Goal: Information Seeking & Learning: Learn about a topic

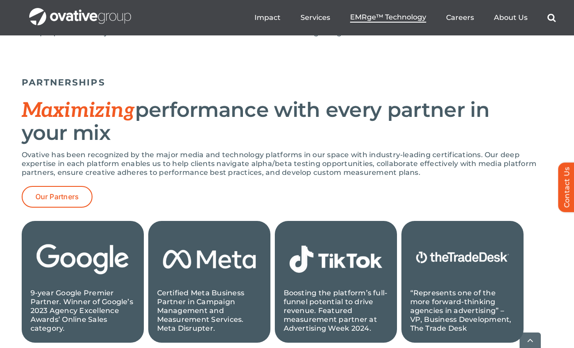
click at [383, 18] on span "EMRge™ Technology" at bounding box center [388, 17] width 76 height 9
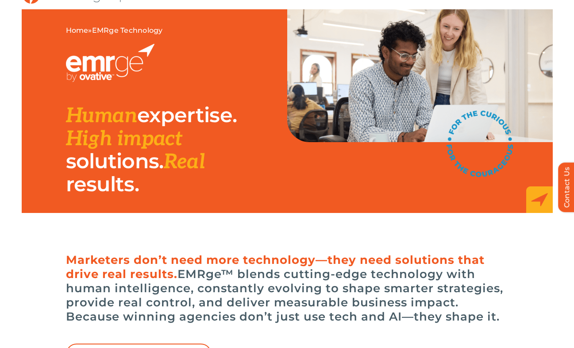
scroll to position [46, 0]
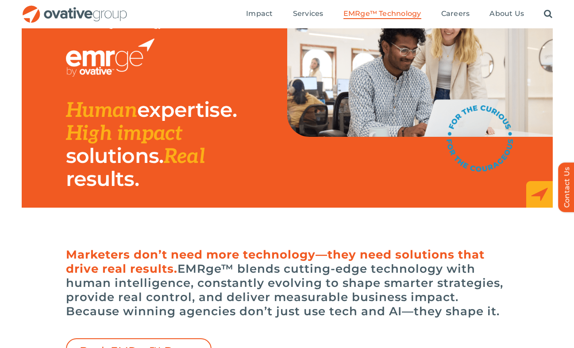
click at [159, 173] on h2 "Human expertise. High impact solutions. Real results." at bounding box center [151, 145] width 171 height 92
click at [220, 139] on h2 "Human expertise. High impact solutions. Real results." at bounding box center [151, 145] width 171 height 92
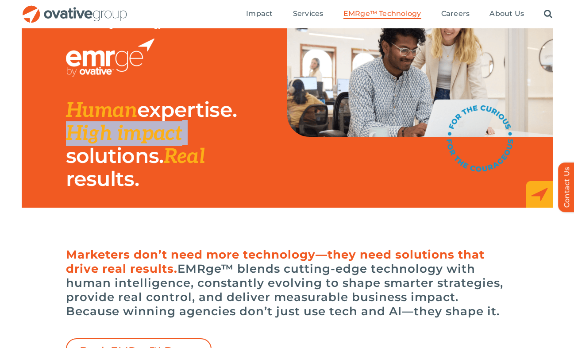
click at [220, 139] on h2 "Human expertise. High impact solutions. Real results." at bounding box center [151, 145] width 171 height 92
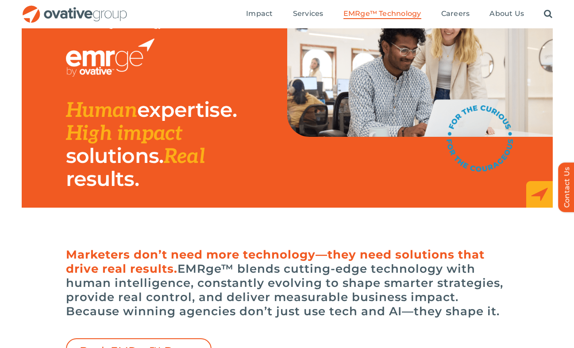
click at [220, 116] on span "expertise." at bounding box center [187, 109] width 100 height 25
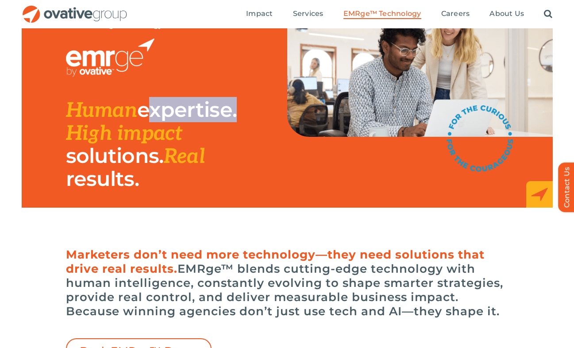
click at [220, 116] on span "expertise." at bounding box center [187, 109] width 100 height 25
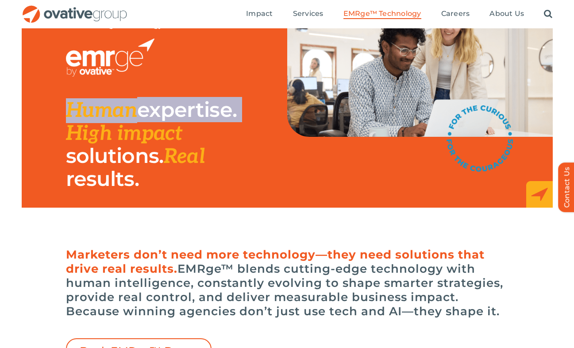
click at [220, 116] on span "expertise." at bounding box center [187, 109] width 100 height 25
click at [246, 116] on div "Human expertise. High impact solutions. Real results." at bounding box center [176, 145] width 221 height 92
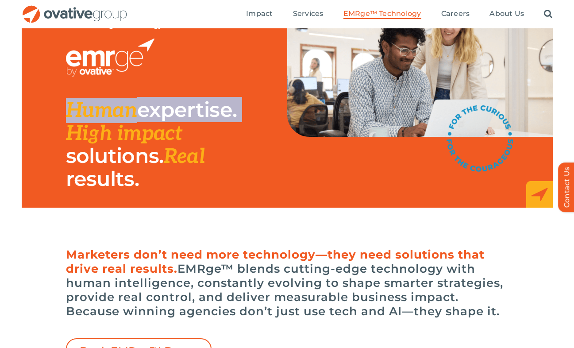
click at [246, 116] on div "Human expertise. High impact solutions. Real results." at bounding box center [176, 145] width 221 height 92
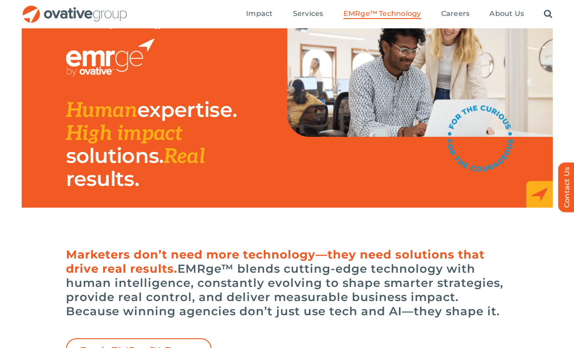
click at [254, 260] on span "Marketers don’t need more technology—they need solutions that drive real result…" at bounding box center [275, 261] width 419 height 28
